Goal: Manage account settings

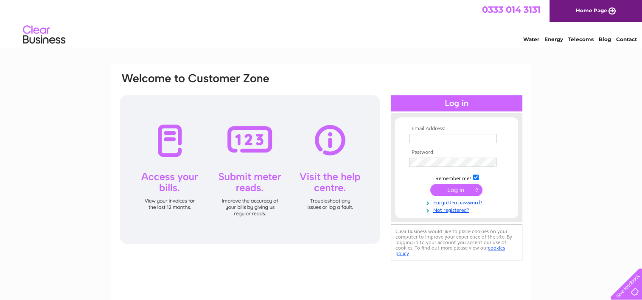
type input "[EMAIL_ADDRESS][DOMAIN_NAME]"
click at [452, 189] on input "submit" at bounding box center [456, 190] width 52 height 12
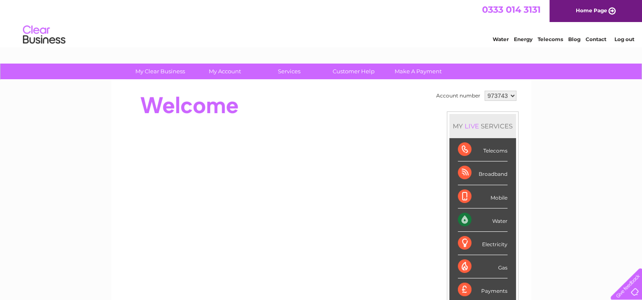
click at [514, 94] on select "973743" at bounding box center [501, 96] width 32 height 10
click at [513, 94] on select "973743" at bounding box center [501, 96] width 32 height 10
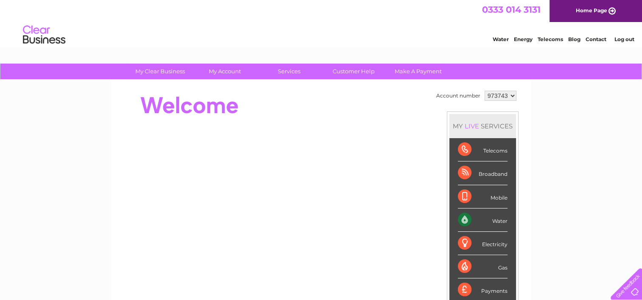
click at [513, 94] on select "973743" at bounding box center [501, 96] width 32 height 10
